Goal: Download file/media

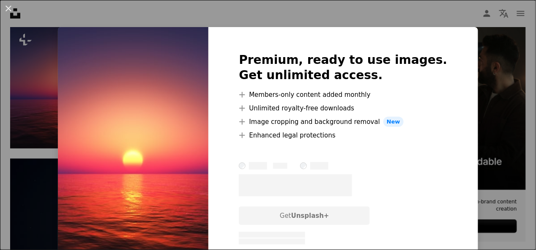
scroll to position [208, 0]
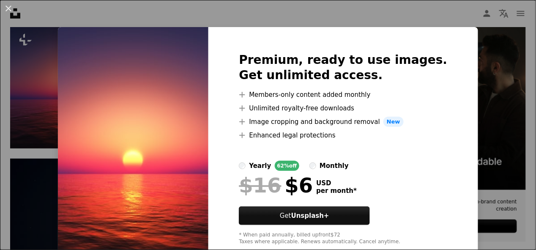
click at [472, 168] on div "An X shape Premium, ready to use images. Get unlimited access. A plus sign Memb…" at bounding box center [268, 125] width 536 height 250
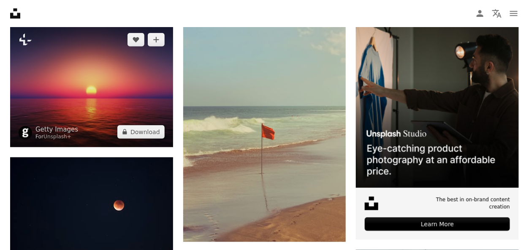
click at [122, 101] on img at bounding box center [91, 86] width 163 height 122
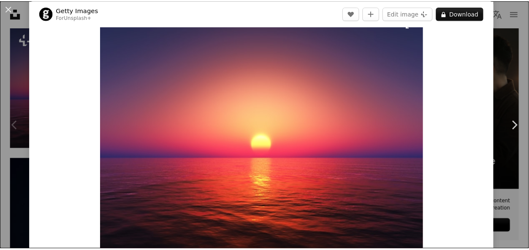
scroll to position [28, 0]
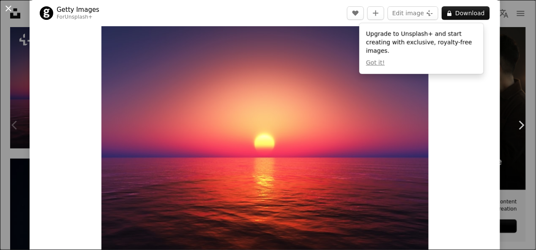
click at [6, 8] on button "An X shape" at bounding box center [8, 8] width 10 height 10
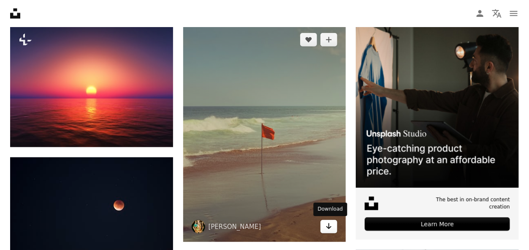
click at [326, 226] on icon "Arrow pointing down" at bounding box center [329, 226] width 7 height 10
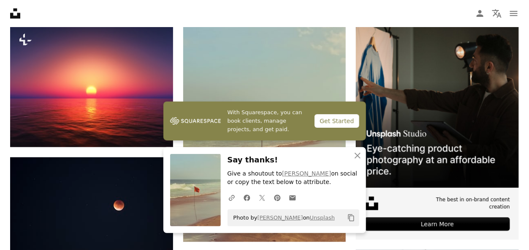
click at [226, 15] on nav "Unsplash logo Unsplash Home A photo Pen Tool A compass A stack of folders Downl…" at bounding box center [264, 13] width 529 height 27
click at [356, 155] on icon "button" at bounding box center [358, 156] width 6 height 6
